Goal: Communication & Community: Share content

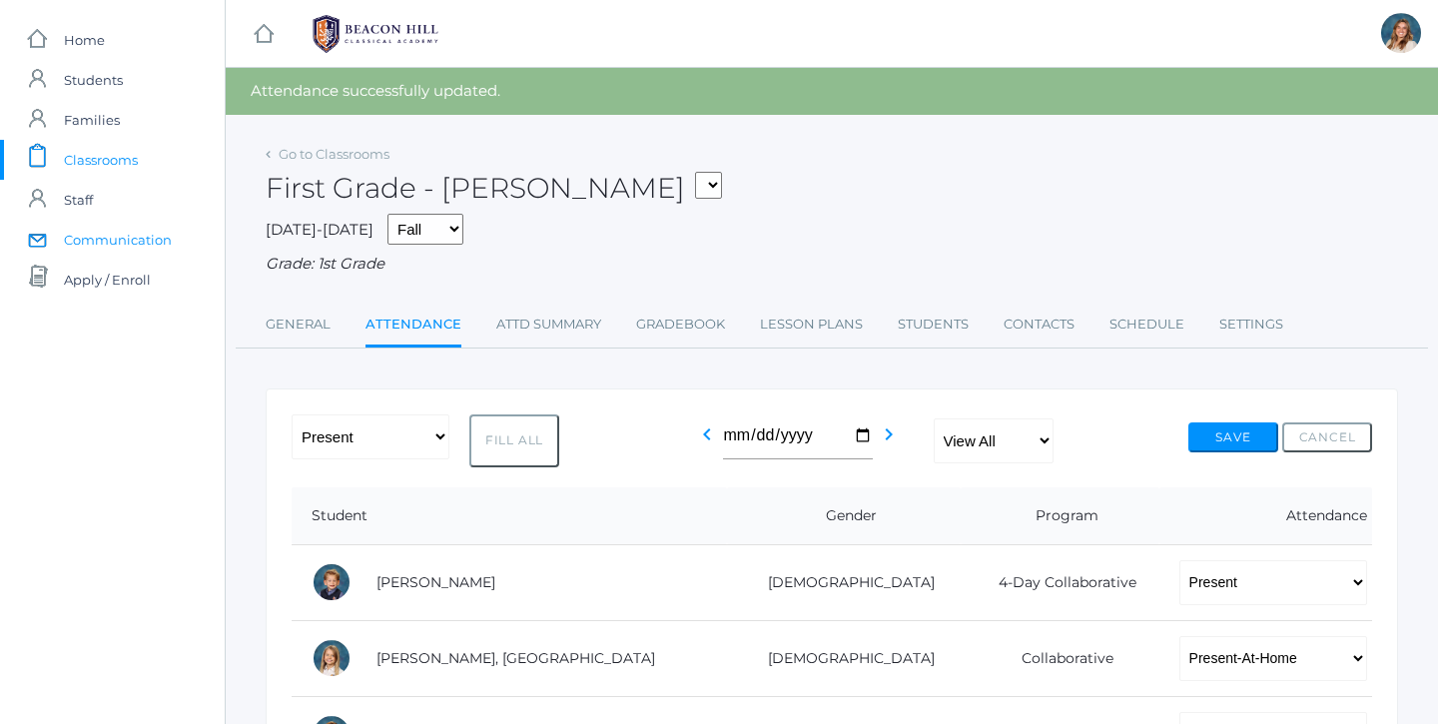
click at [96, 239] on span "Communication" at bounding box center [118, 240] width 108 height 40
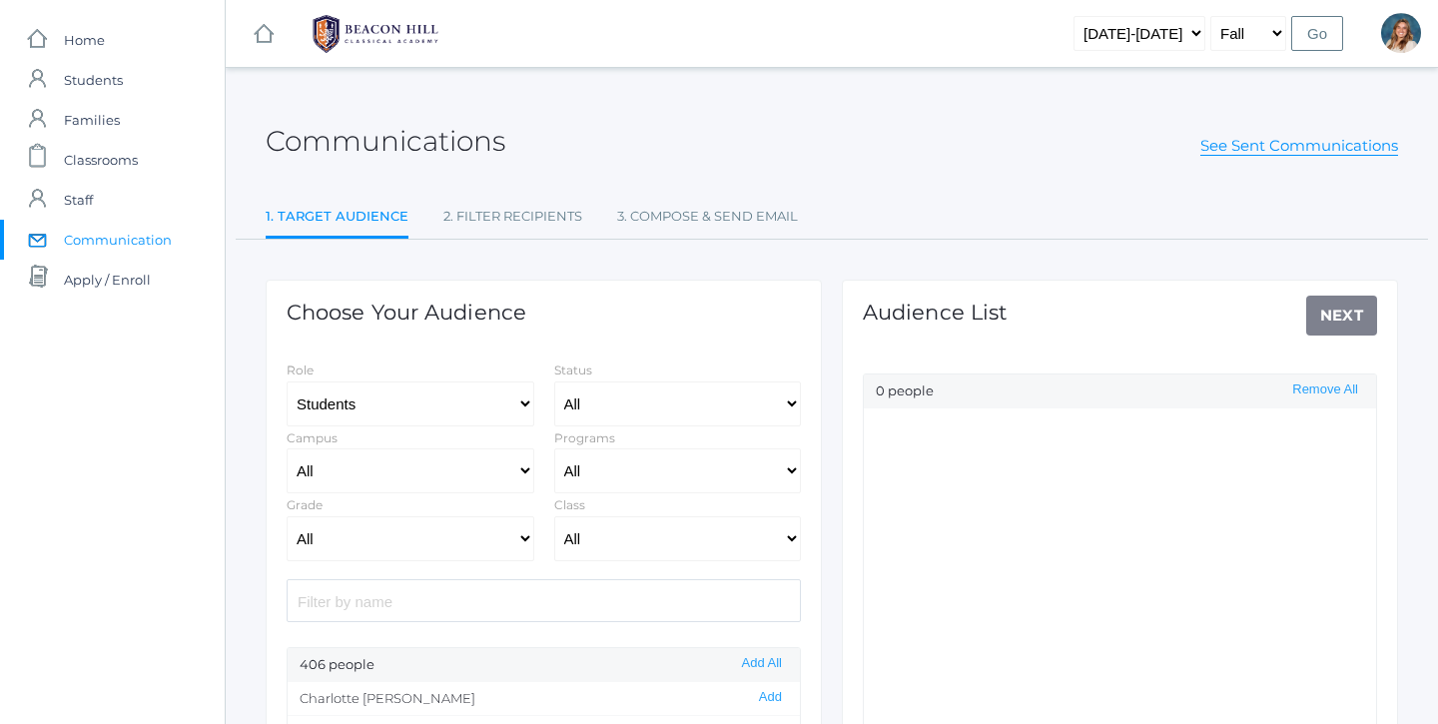
select select "Enrolled"
select select "1"
select select "1990"
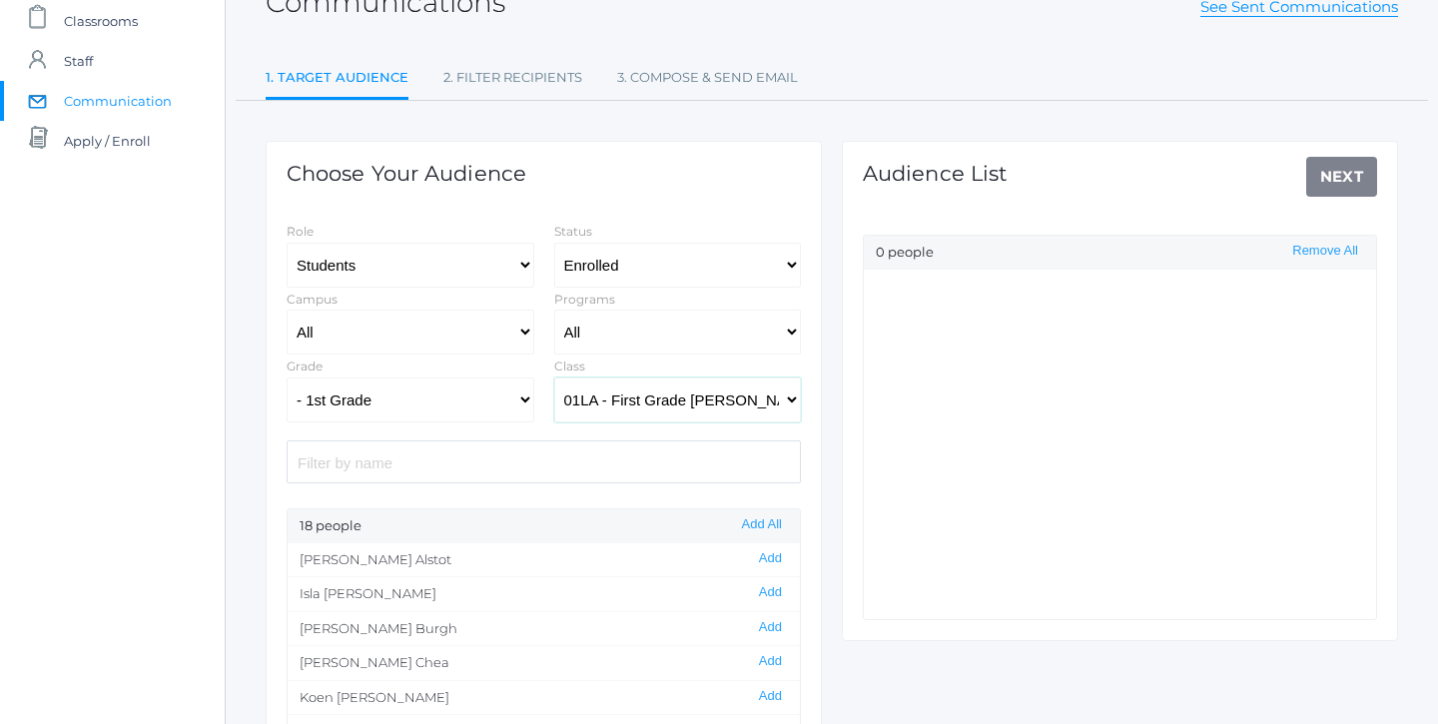
scroll to position [167, 0]
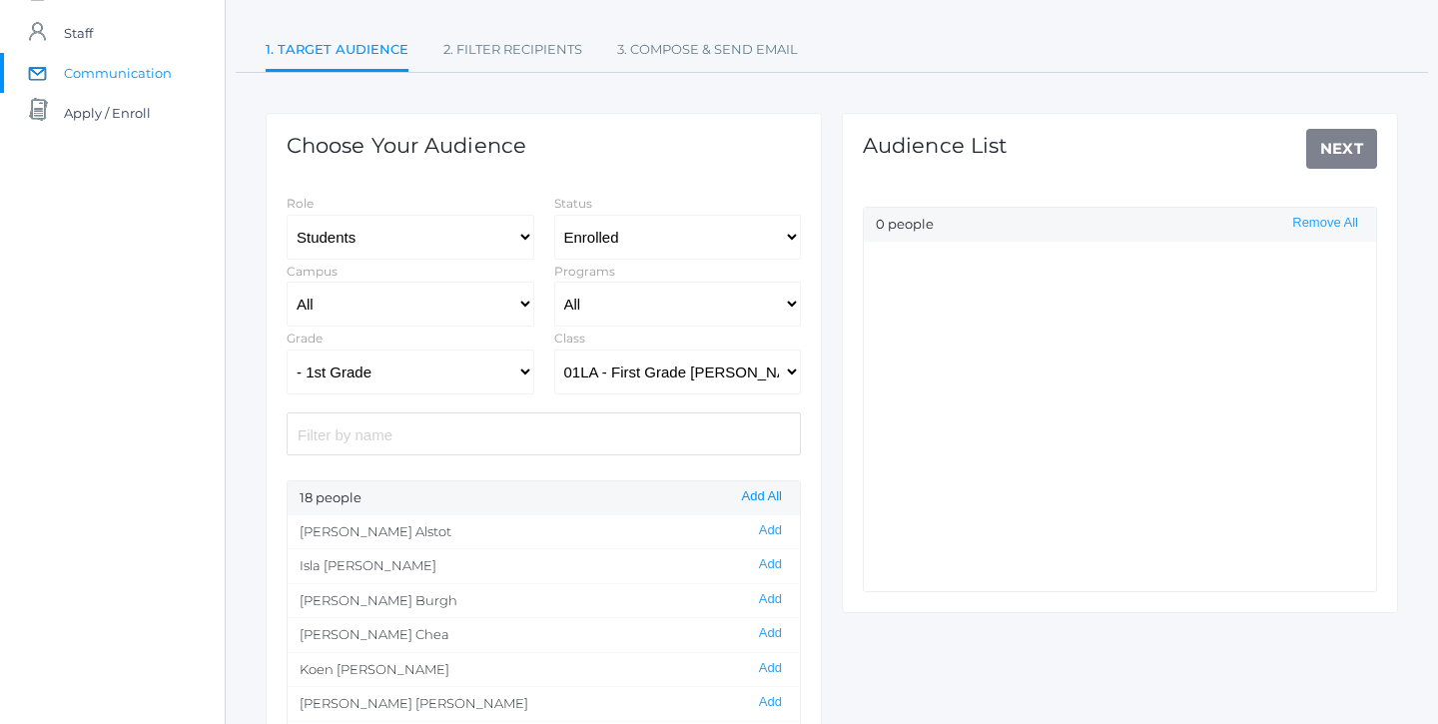
click at [744, 499] on button "Add All" at bounding box center [762, 496] width 52 height 17
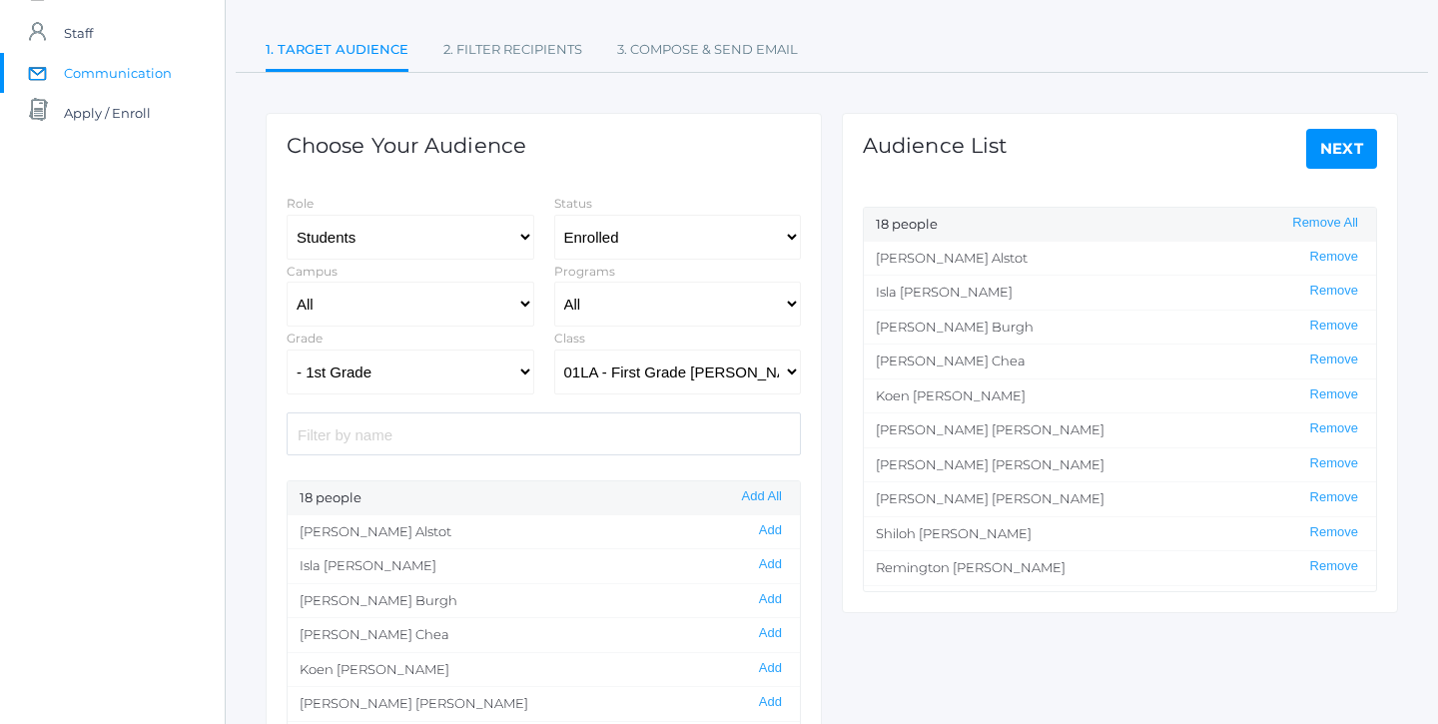
click at [1351, 142] on link "Next" at bounding box center [1342, 149] width 72 height 40
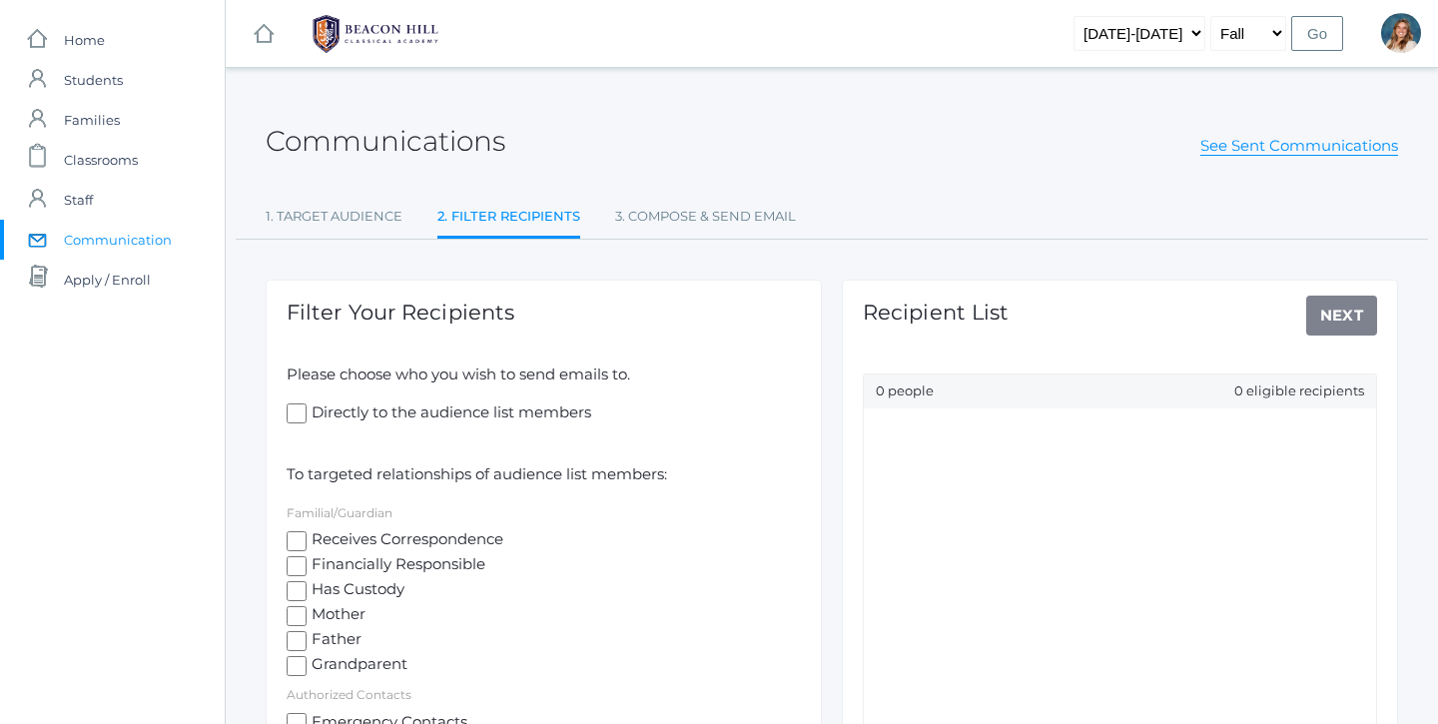
click at [316, 614] on span "Mother" at bounding box center [336, 615] width 59 height 25
click at [307, 614] on input "Mother" at bounding box center [297, 616] width 20 height 20
checkbox input "true"
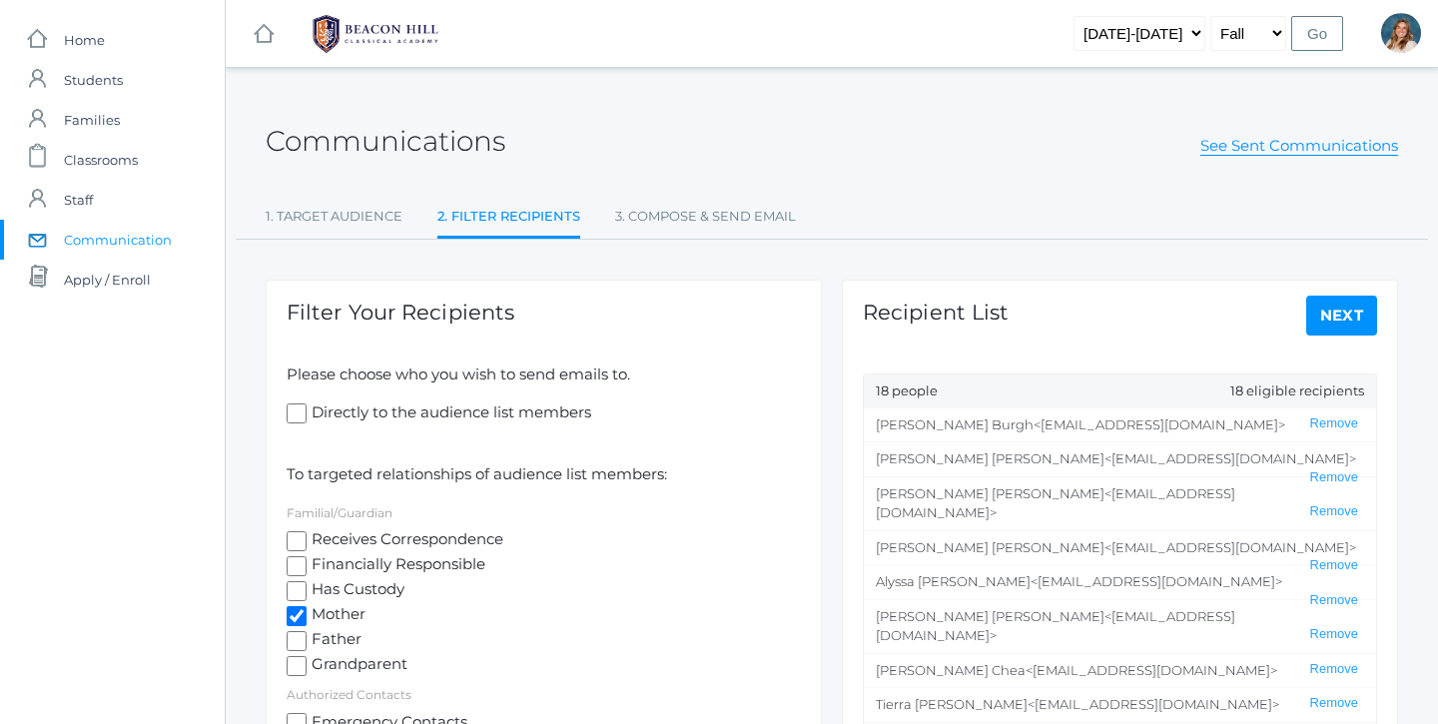
click at [316, 634] on span "Father" at bounding box center [334, 640] width 55 height 25
click at [307, 634] on input "Father" at bounding box center [297, 641] width 20 height 20
checkbox input "true"
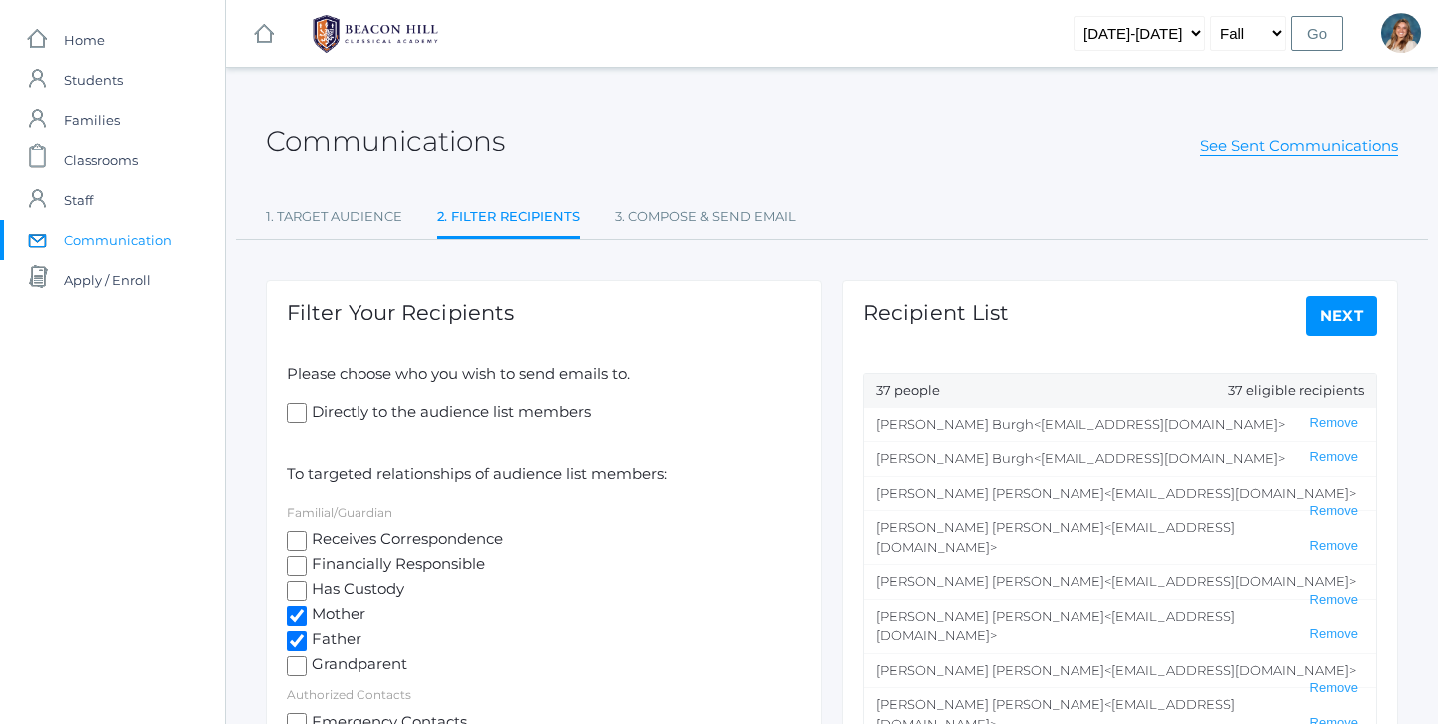
click at [1337, 326] on link "Next" at bounding box center [1342, 316] width 72 height 40
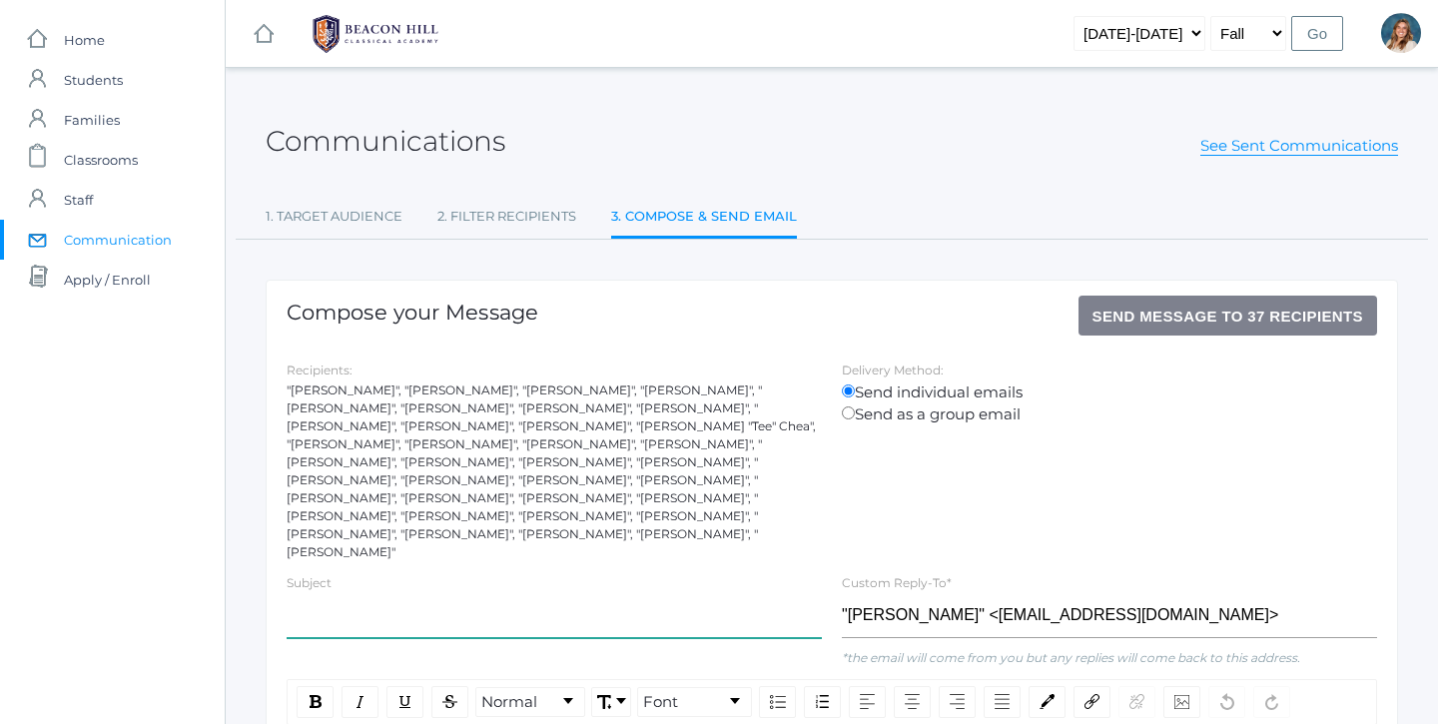
click at [350, 593] on input "text" at bounding box center [554, 615] width 535 height 45
type input "First Grade Updates - September"
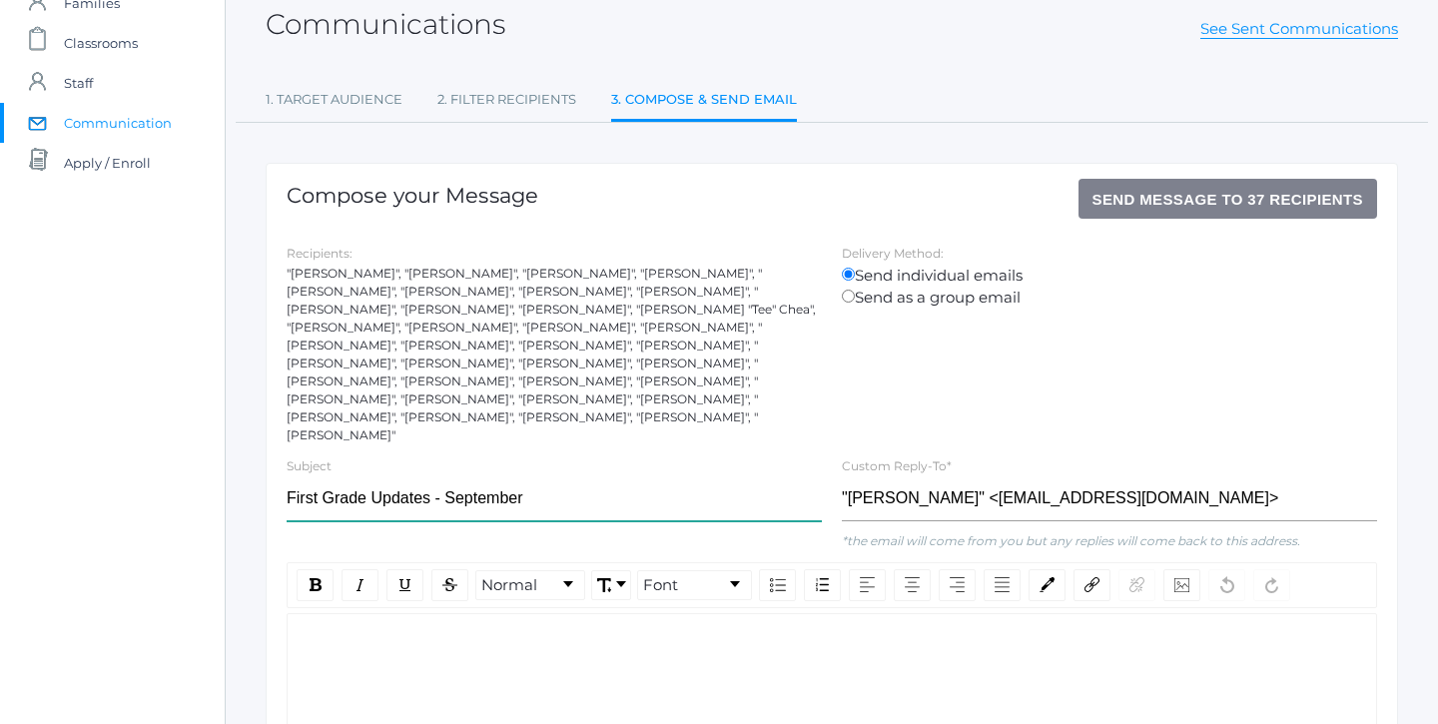
scroll to position [119, 0]
